Goal: Browse casually

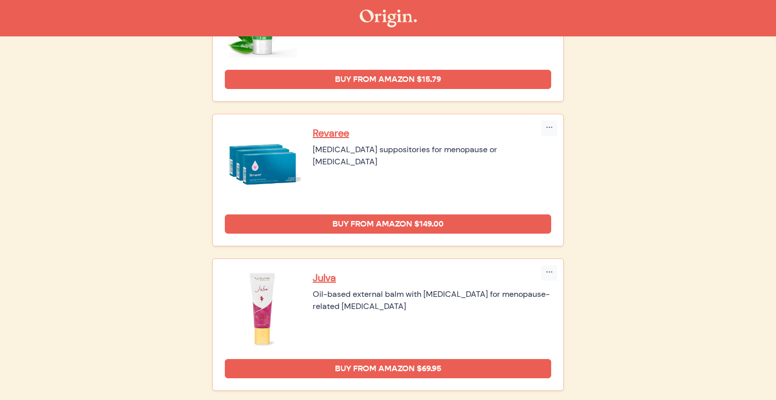
scroll to position [588, 0]
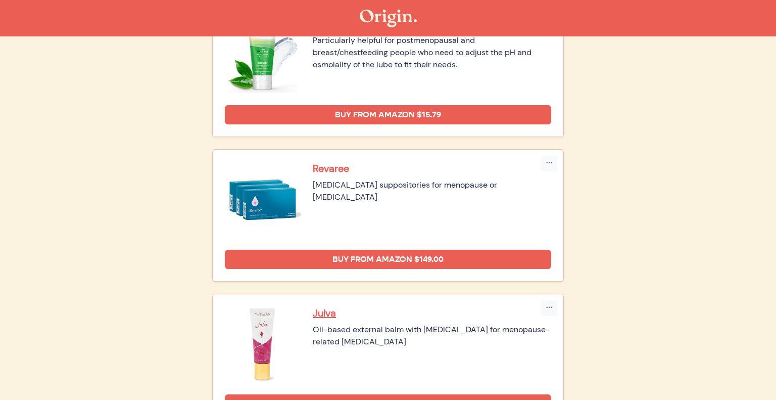
click at [343, 167] on p "Revaree" at bounding box center [432, 168] width 238 height 13
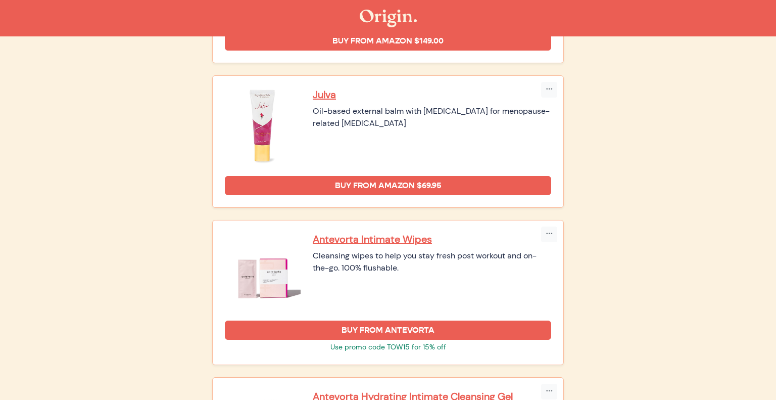
scroll to position [758, 0]
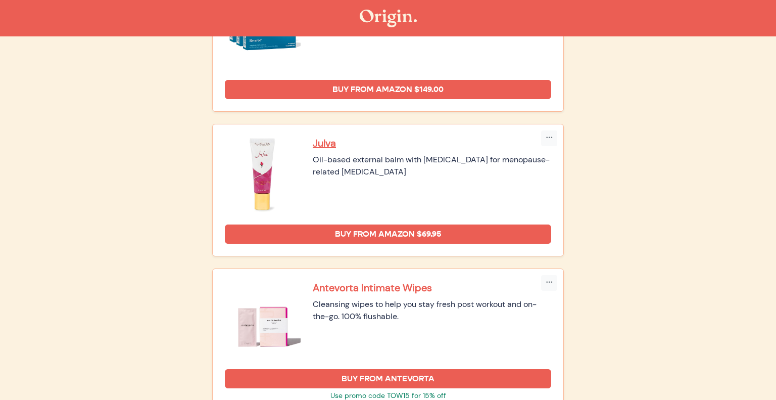
click at [387, 284] on p "Antevorta Intimate Wipes" at bounding box center [432, 287] width 238 height 13
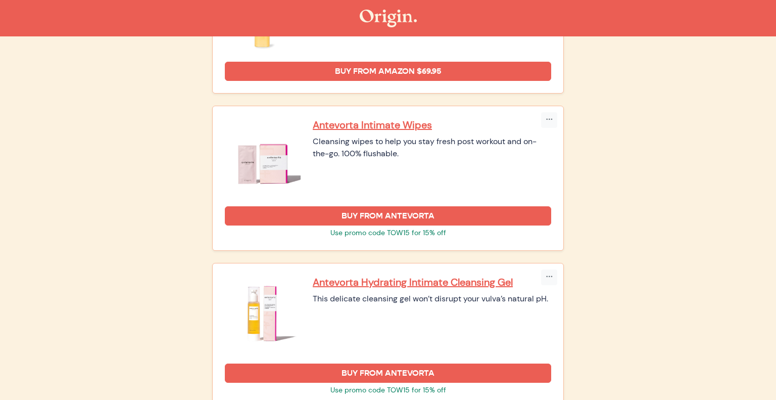
scroll to position [1012, 0]
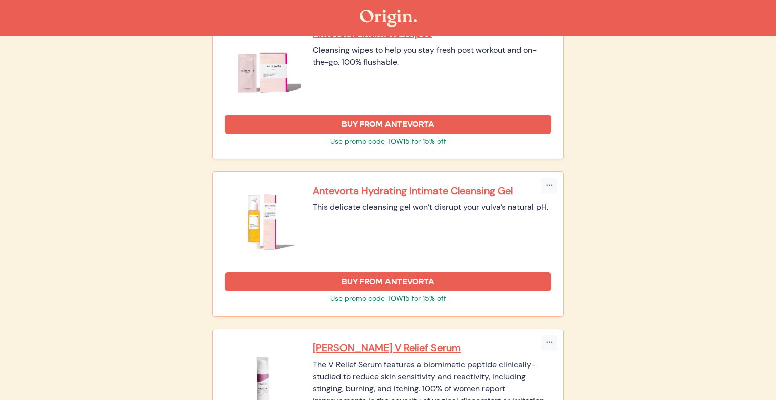
click at [362, 191] on p "Antevorta Hydrating Intimate Cleansing Gel" at bounding box center [432, 190] width 238 height 13
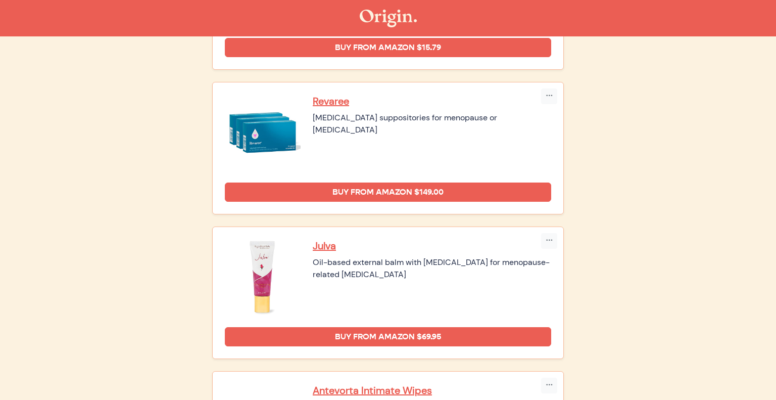
scroll to position [650, 0]
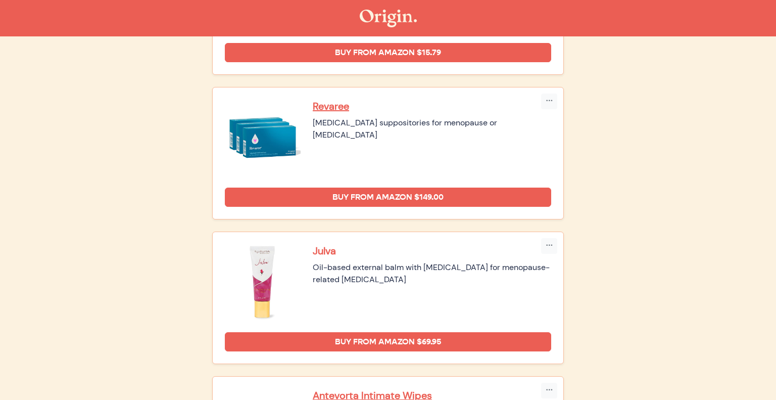
click at [322, 251] on p "Julva" at bounding box center [432, 250] width 238 height 13
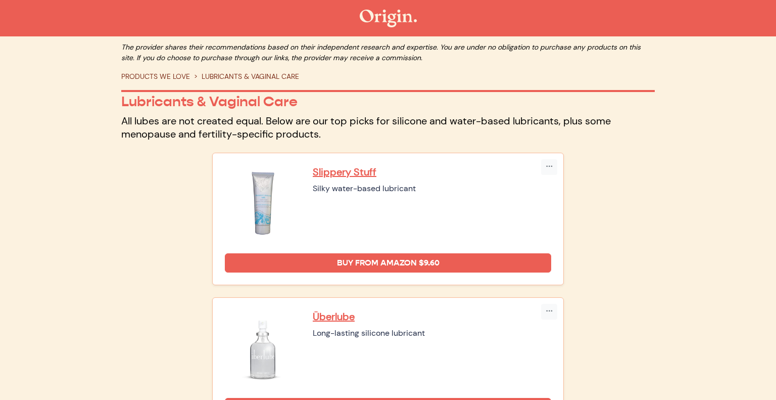
scroll to position [0, 0]
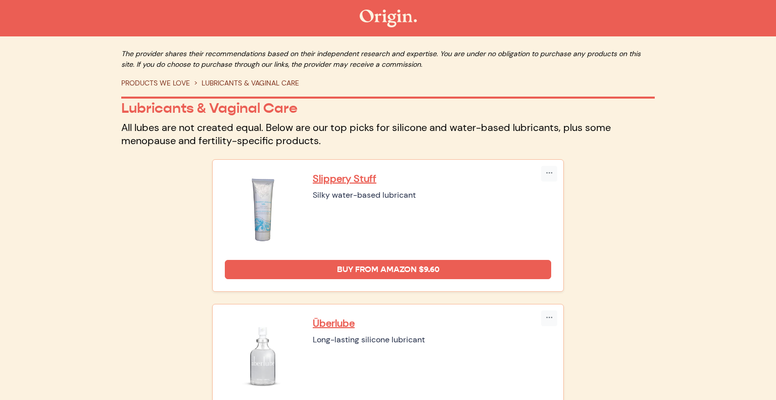
click at [167, 82] on link "PRODUCTS WE LOVE" at bounding box center [155, 82] width 69 height 9
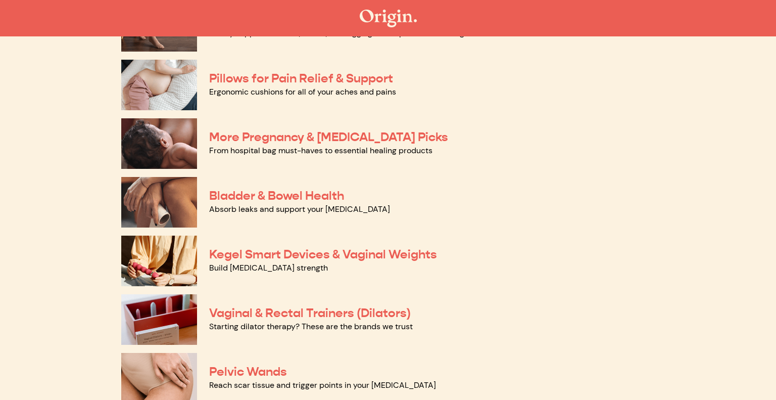
scroll to position [202, 0]
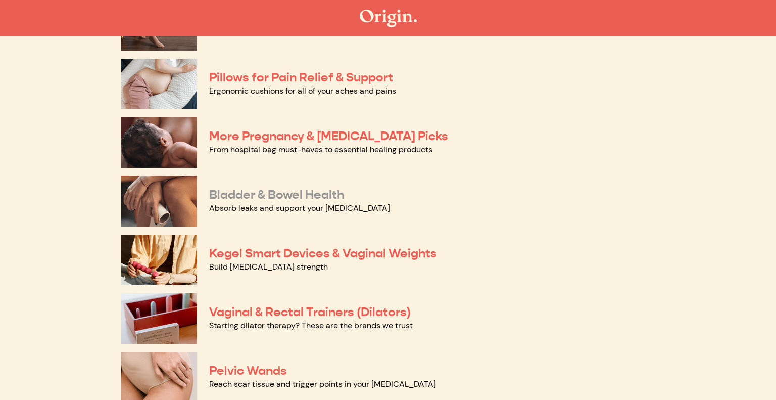
click at [312, 189] on link "Bladder & Bowel Health" at bounding box center [276, 194] width 135 height 15
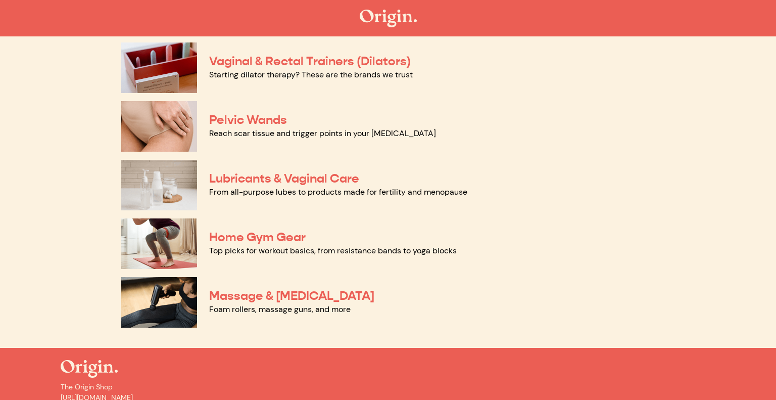
scroll to position [454, 0]
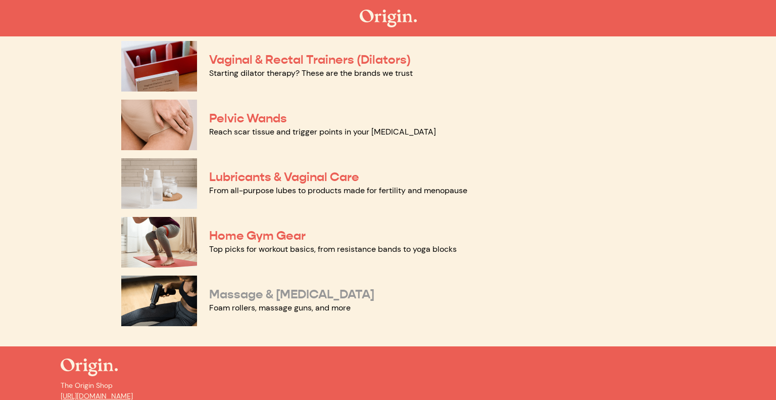
click at [266, 296] on link "Massage & Myofascial Release" at bounding box center [291, 293] width 165 height 15
click at [267, 234] on link "Home Gym Gear" at bounding box center [257, 235] width 96 height 15
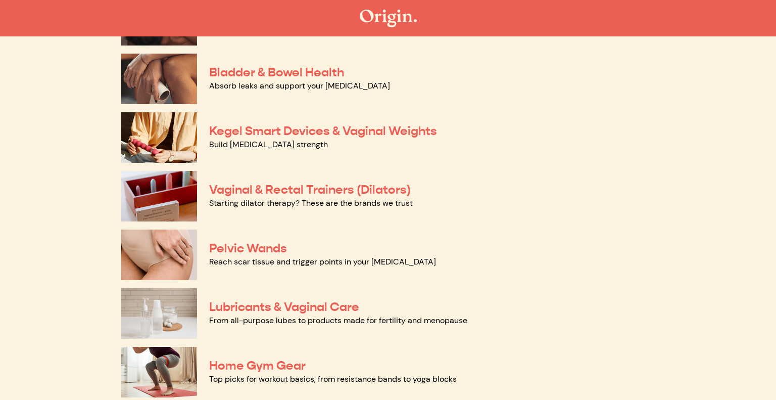
scroll to position [321, 0]
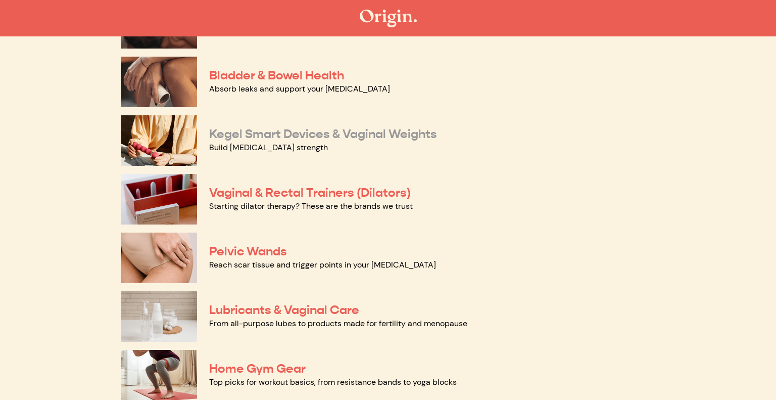
click at [301, 140] on link "Kegel Smart Devices & Vaginal Weights" at bounding box center [323, 133] width 228 height 15
click at [170, 258] on img at bounding box center [159, 257] width 76 height 51
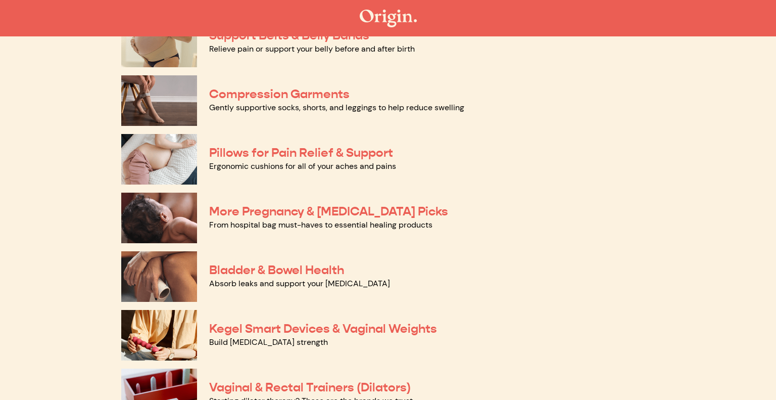
scroll to position [127, 0]
click at [308, 150] on link "Pillows for Pain Relief & Support" at bounding box center [301, 151] width 184 height 15
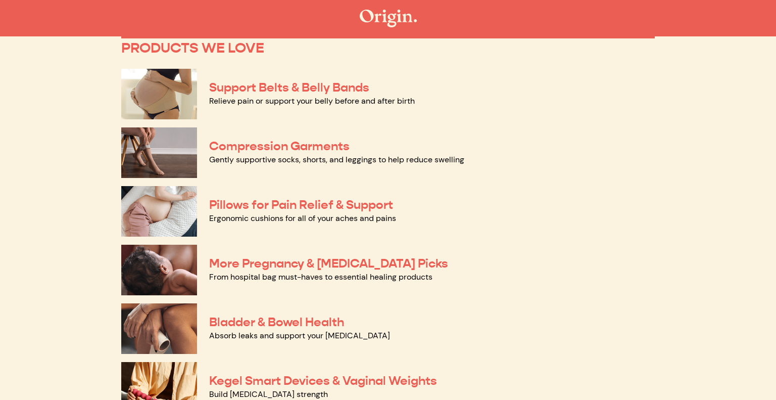
scroll to position [68, 0]
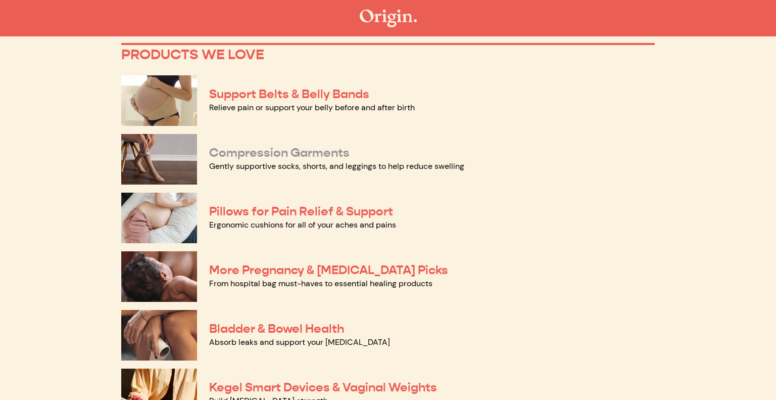
click at [274, 152] on link "Compression Garments" at bounding box center [279, 152] width 140 height 15
click at [263, 85] on div "Support Belts & Belly Bands Relieve pain or support your belly before and after…" at bounding box center [387, 100] width 533 height 59
click at [263, 95] on link "Support Belts & Belly Bands" at bounding box center [289, 93] width 160 height 15
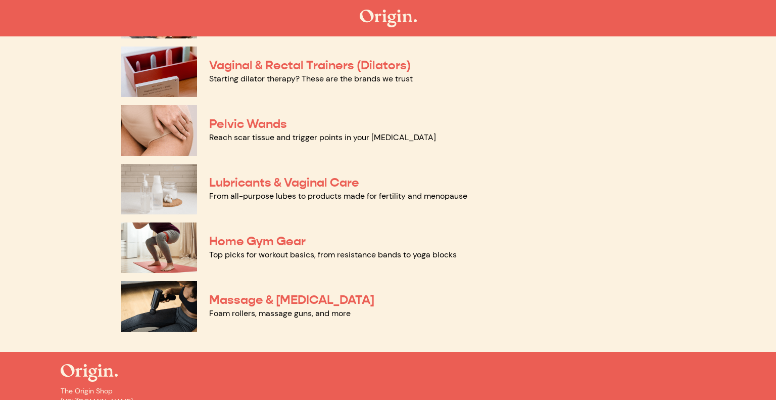
scroll to position [452, 0]
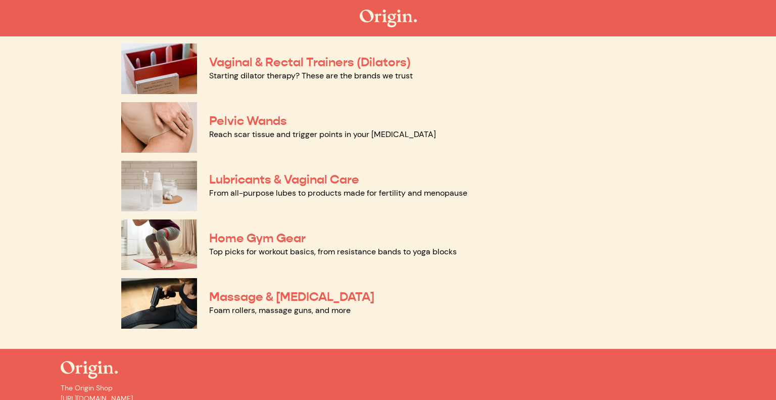
click at [240, 188] on link "From all-purpose lubes to products made for fertility and menopause" at bounding box center [338, 192] width 258 height 11
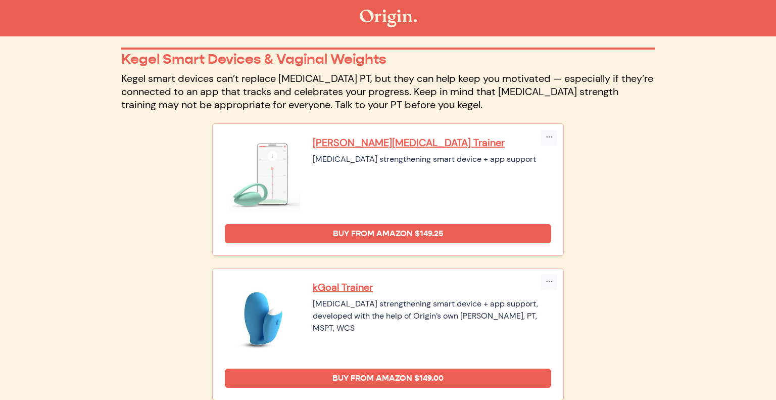
scroll to position [46, 0]
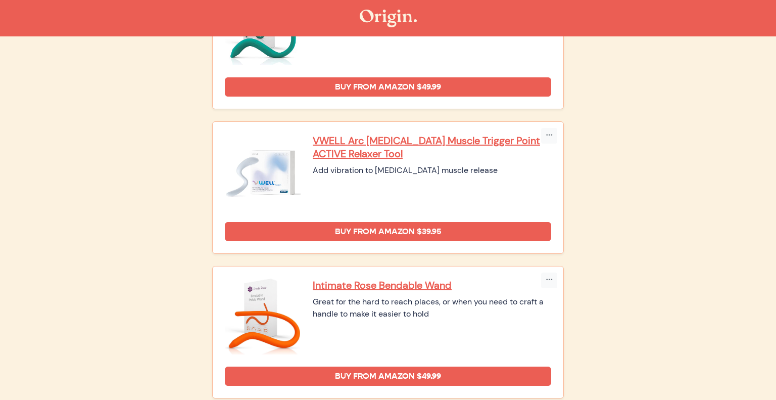
scroll to position [573, 0]
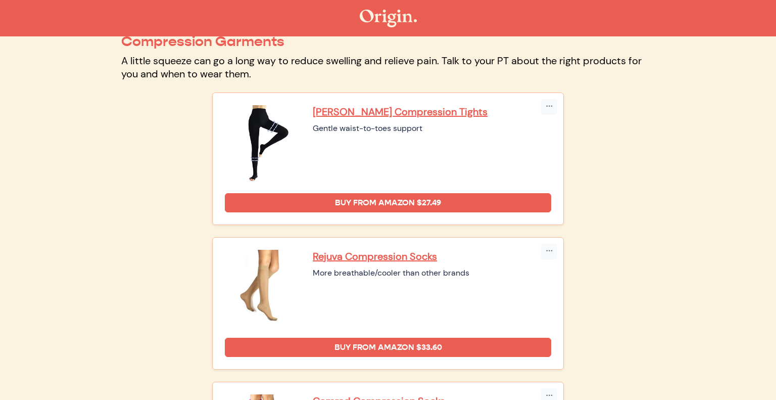
scroll to position [44, 0]
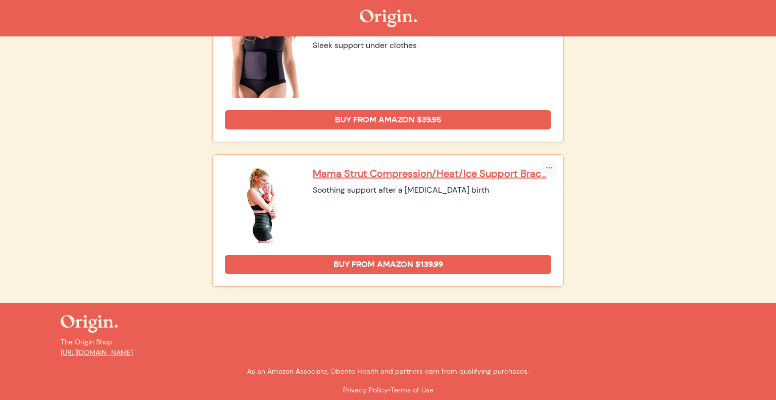
scroll to position [730, 0]
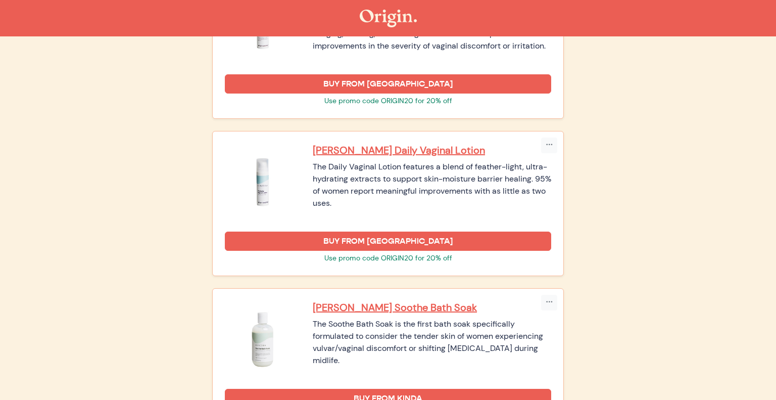
scroll to position [1362, 0]
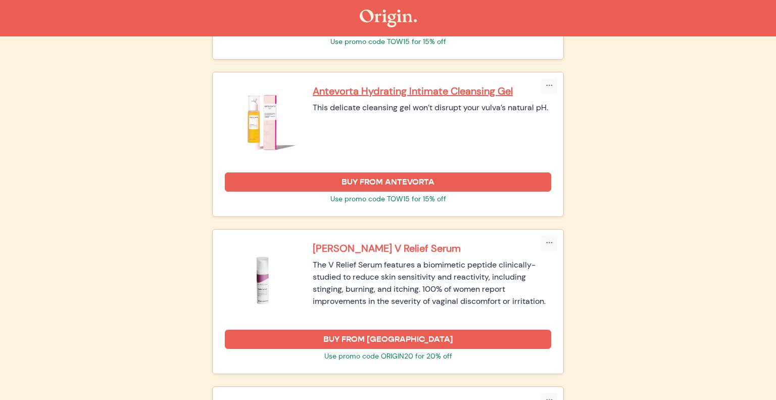
scroll to position [1233, 0]
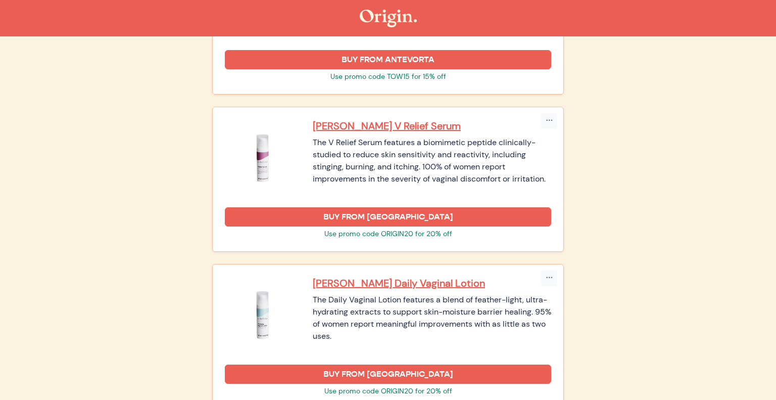
click at [262, 148] on img at bounding box center [263, 157] width 76 height 76
click at [362, 128] on p "[PERSON_NAME] V Relief Serum" at bounding box center [432, 125] width 238 height 13
